Goal: Transaction & Acquisition: Book appointment/travel/reservation

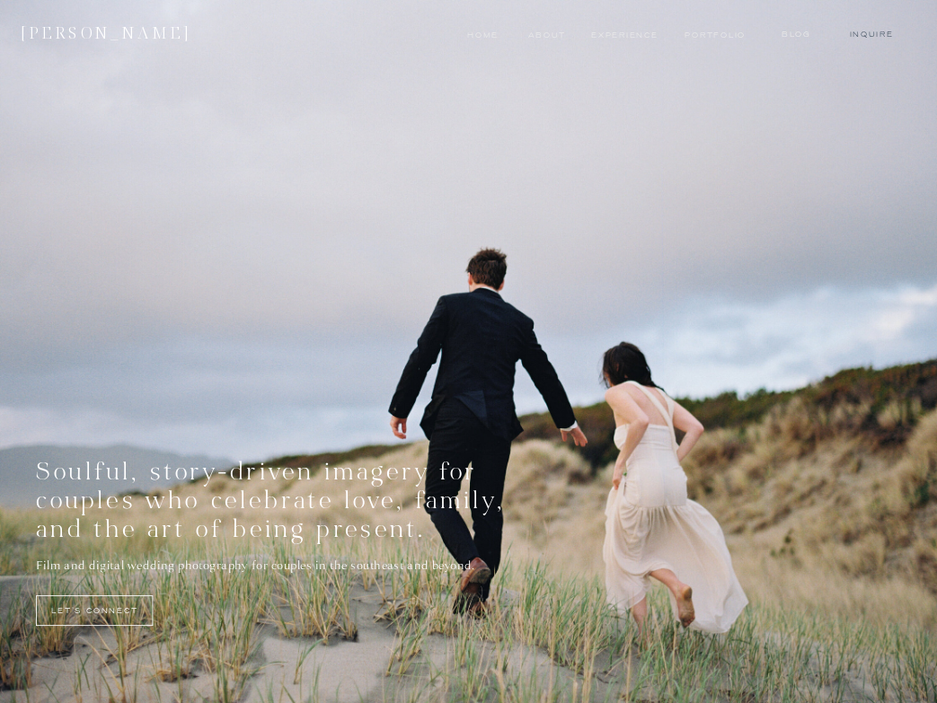
click at [867, 35] on nav "Inquire" at bounding box center [871, 34] width 55 height 13
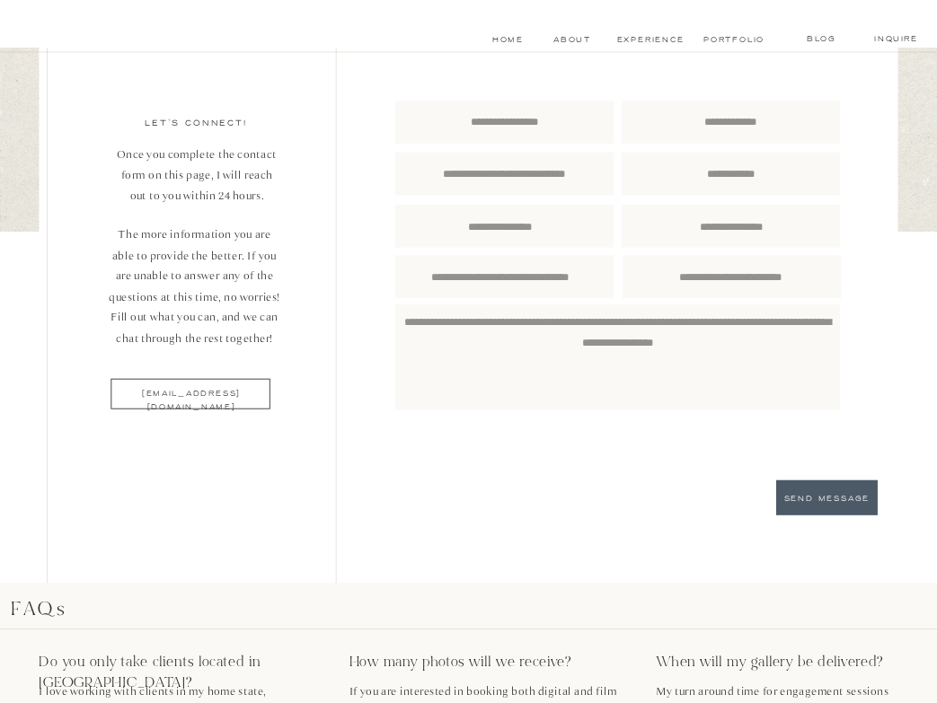
scroll to position [19, 0]
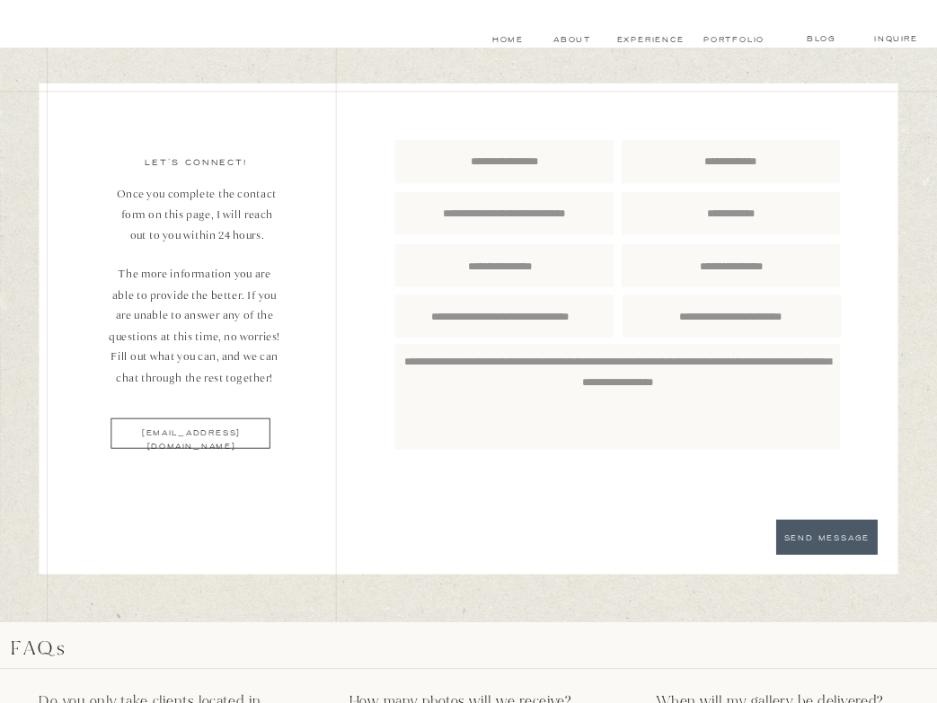
click at [637, 40] on nav "experience" at bounding box center [650, 39] width 68 height 13
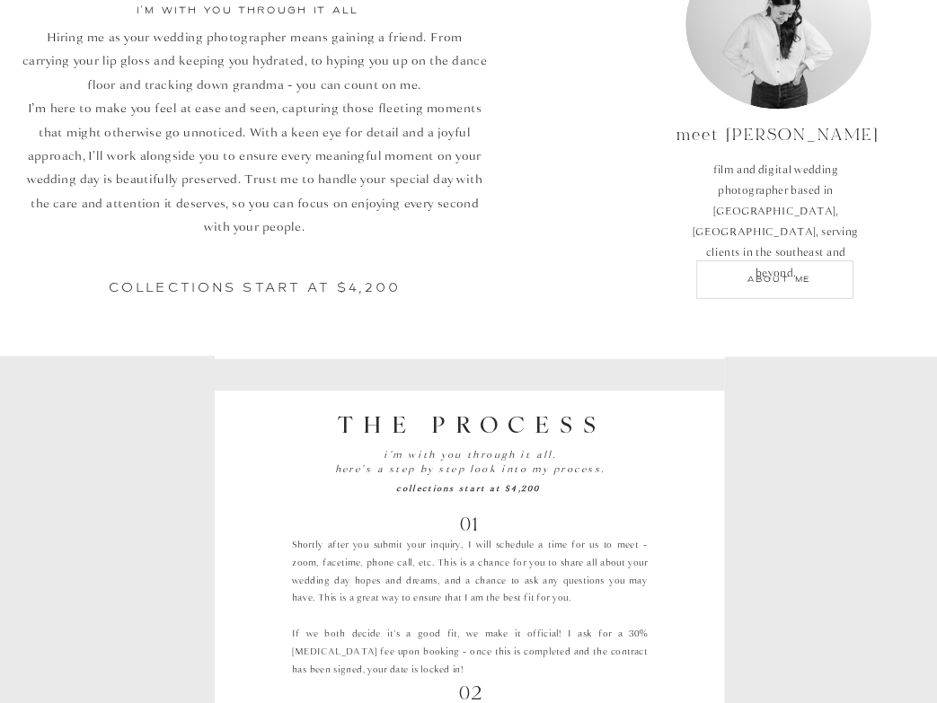
scroll to position [769, 0]
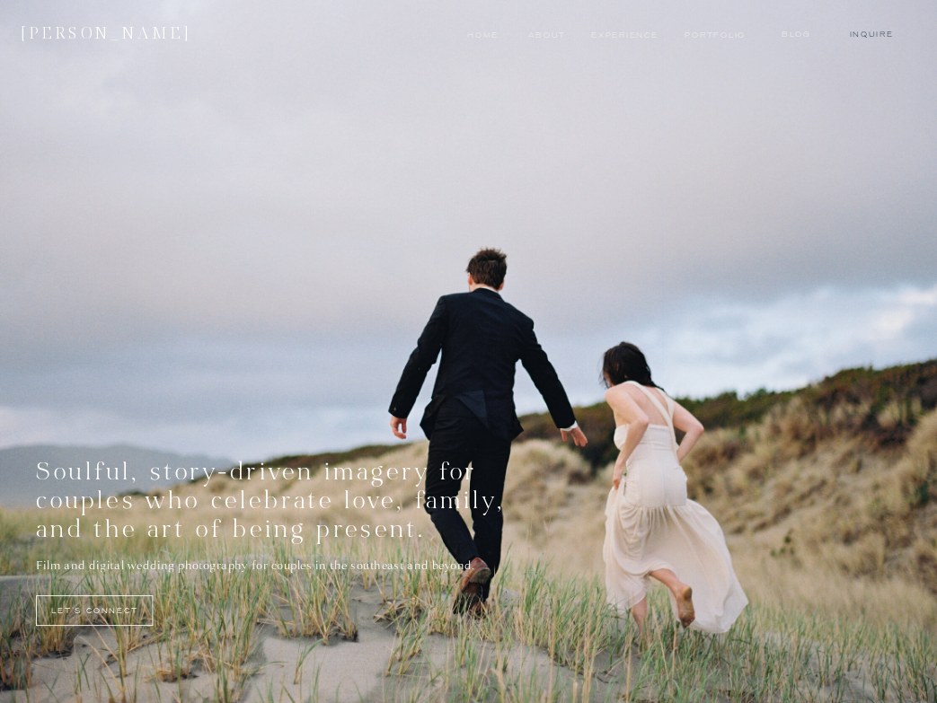
click at [869, 33] on nav "Inquire" at bounding box center [871, 34] width 55 height 13
